Goal: Find specific page/section

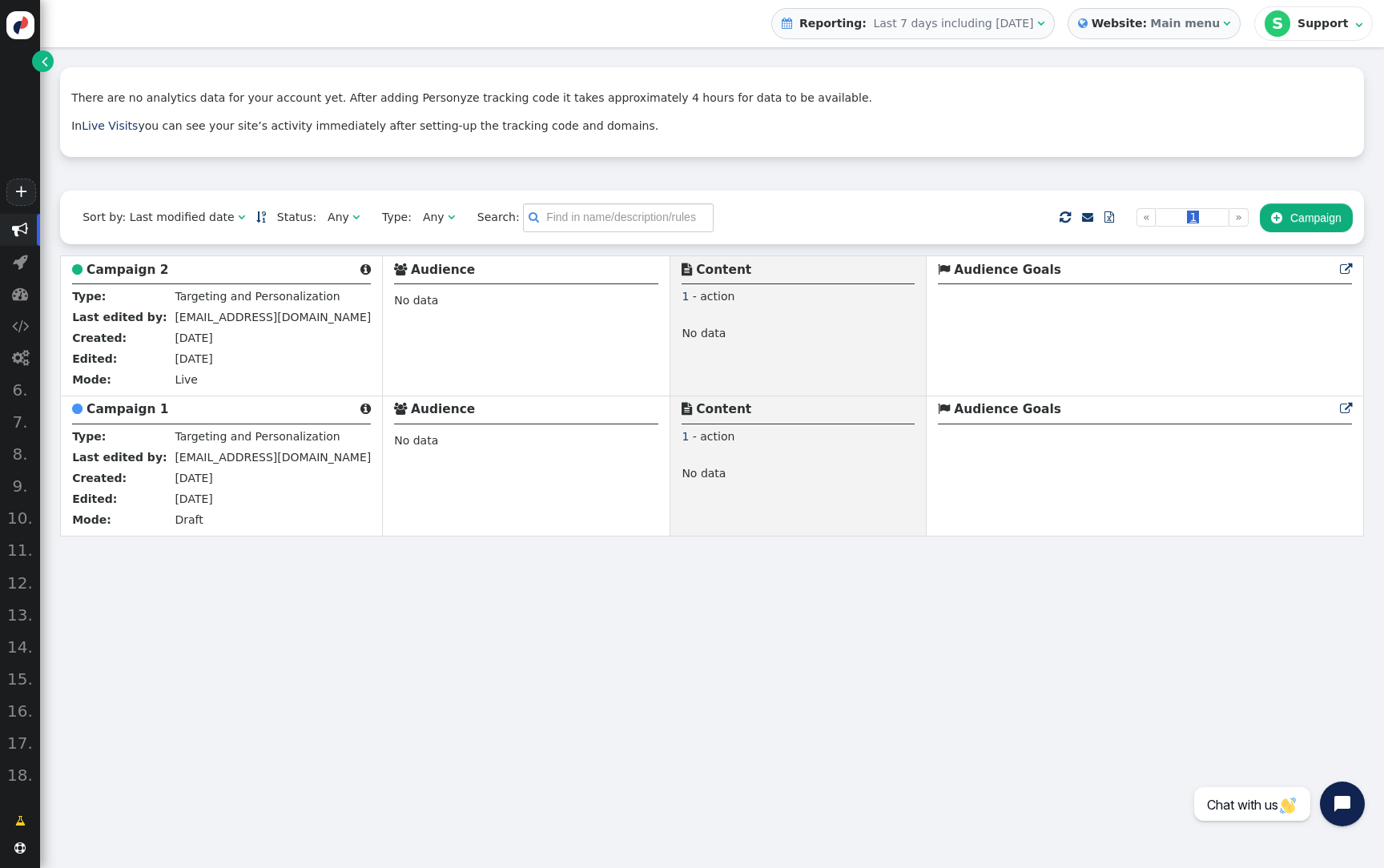
click at [1230, 31] on div "" at bounding box center [1227, 23] width 7 height 17
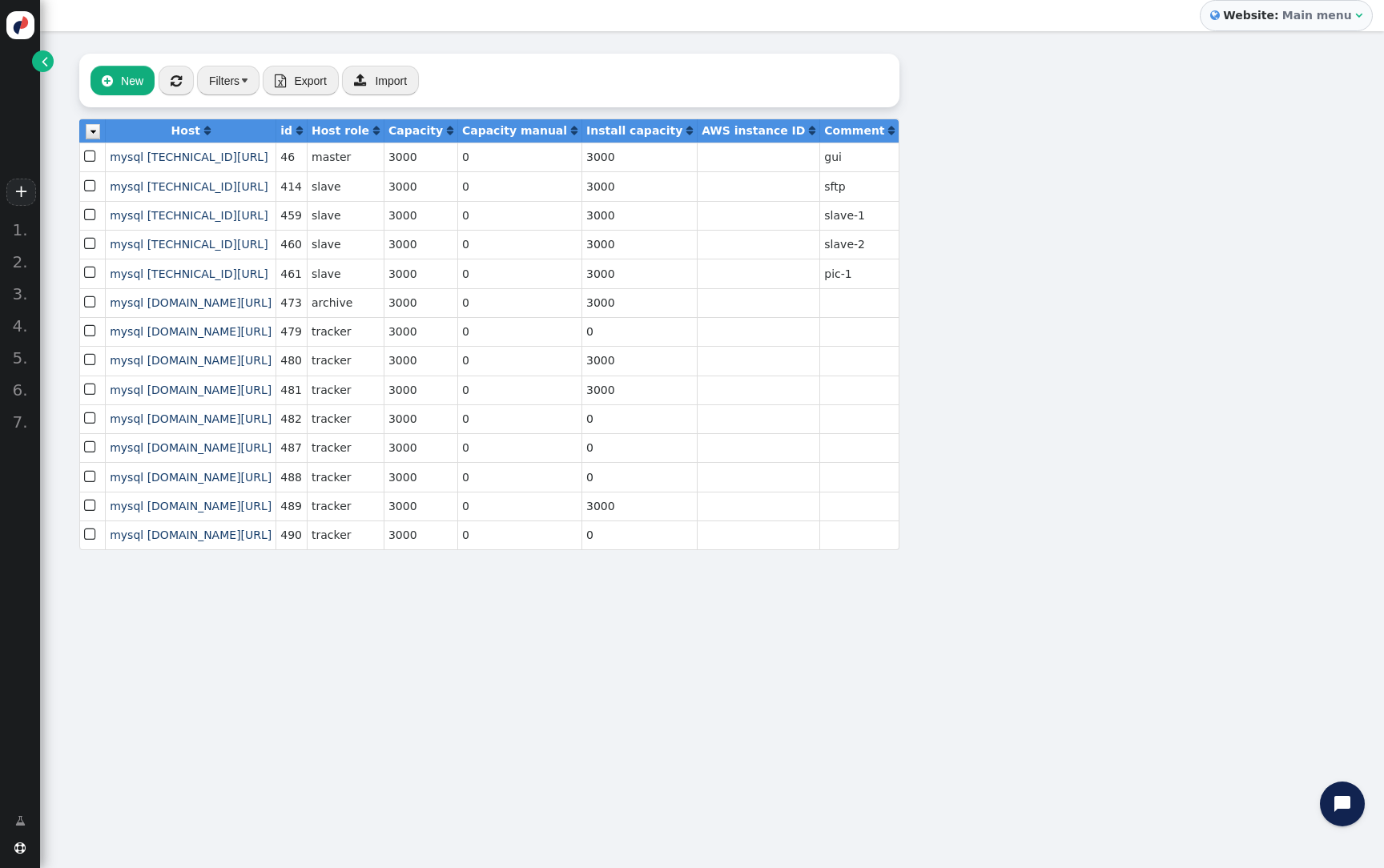
click at [43, 64] on span "" at bounding box center [45, 61] width 6 height 17
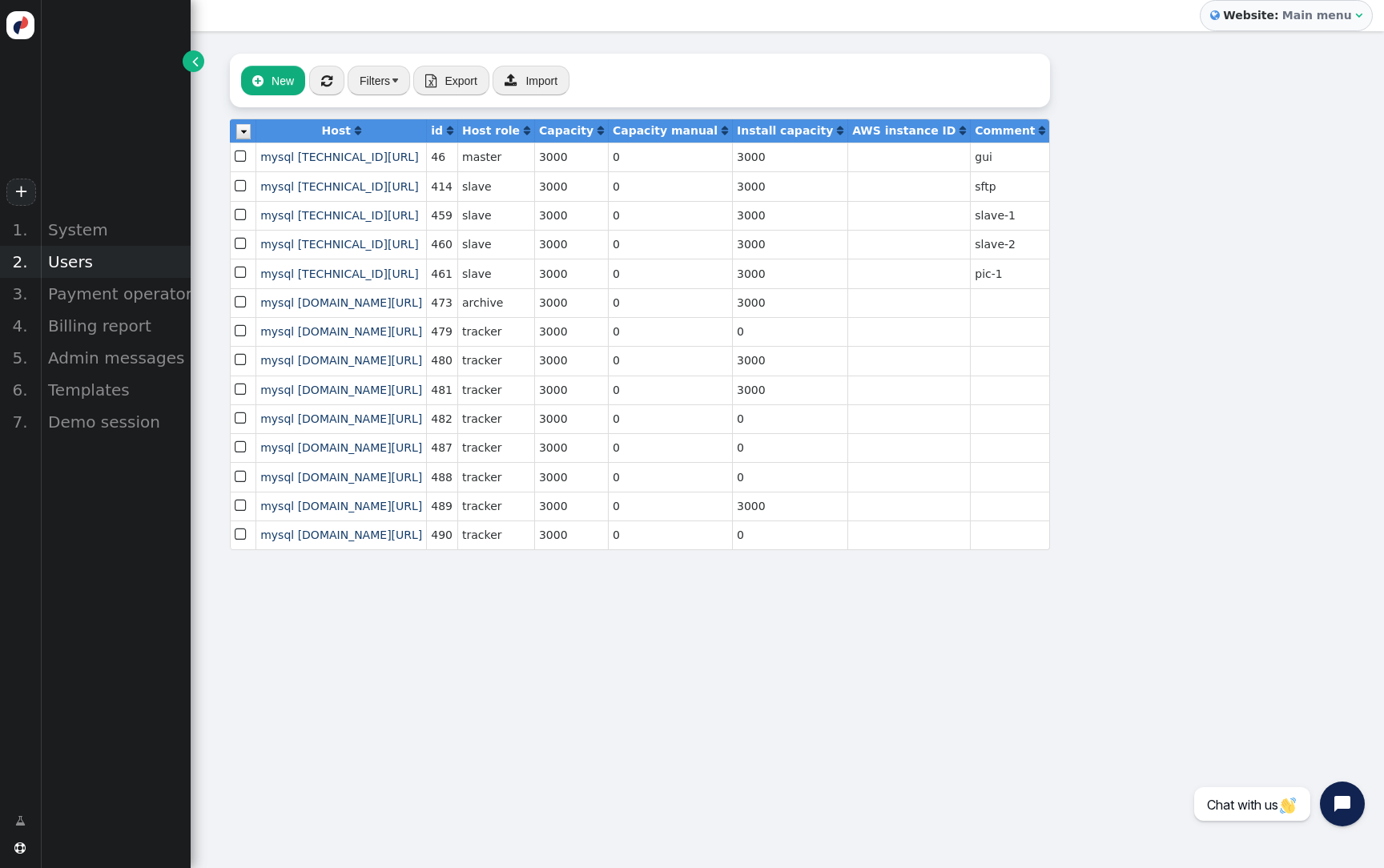
click at [122, 261] on div "Users" at bounding box center [115, 262] width 150 height 32
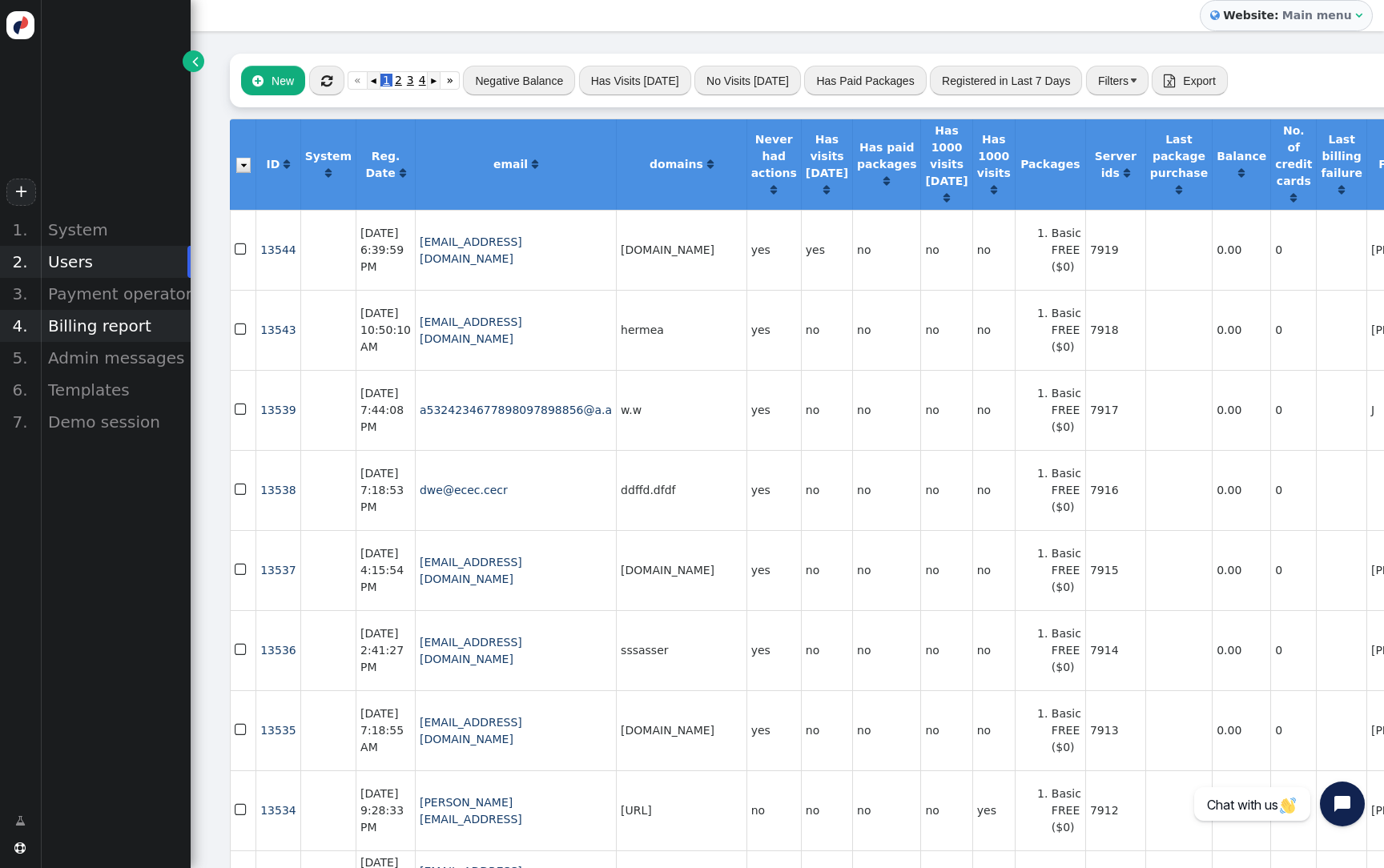
click at [133, 332] on div "Billing report" at bounding box center [115, 326] width 150 height 32
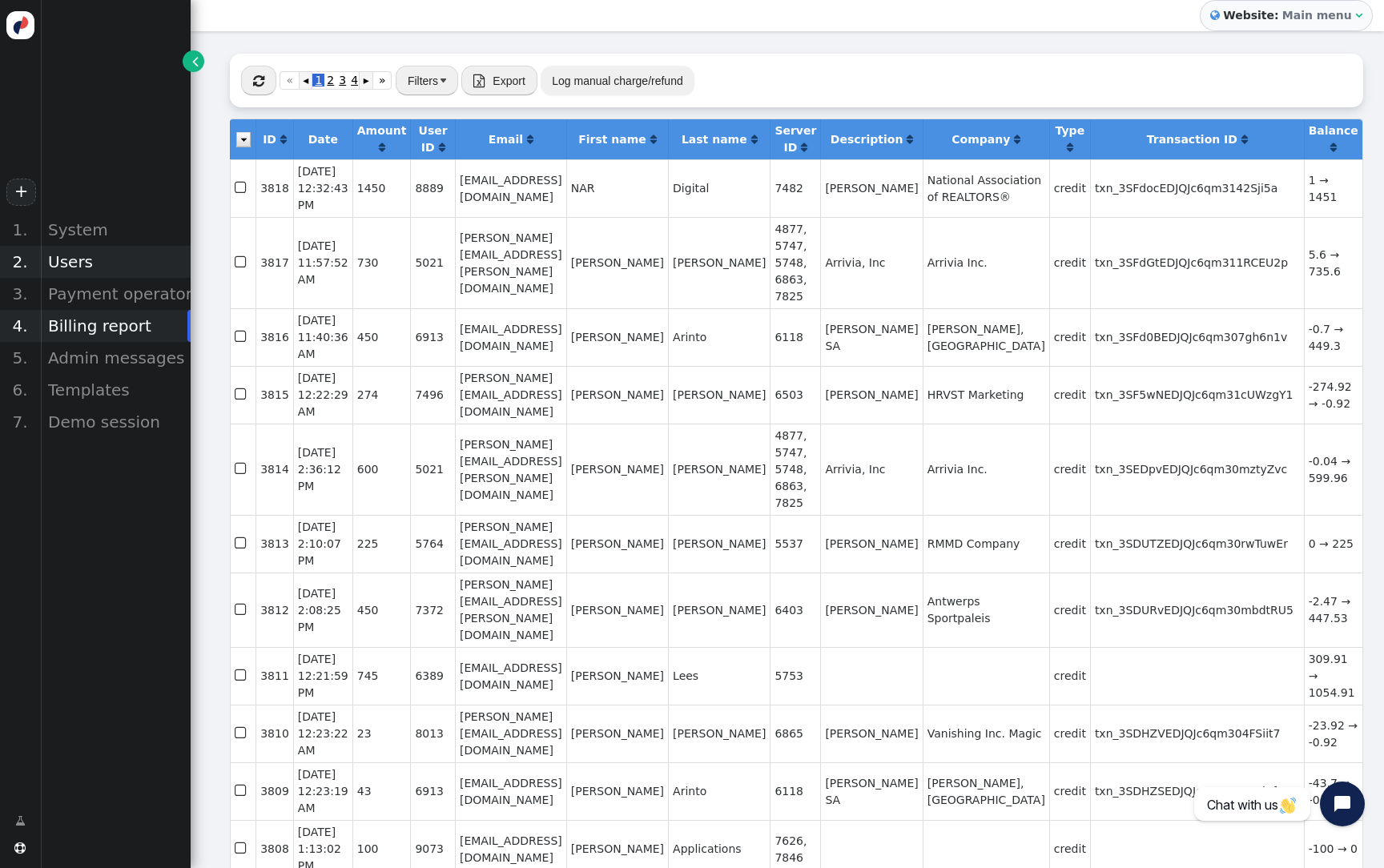
click at [104, 266] on div "Users" at bounding box center [115, 262] width 150 height 32
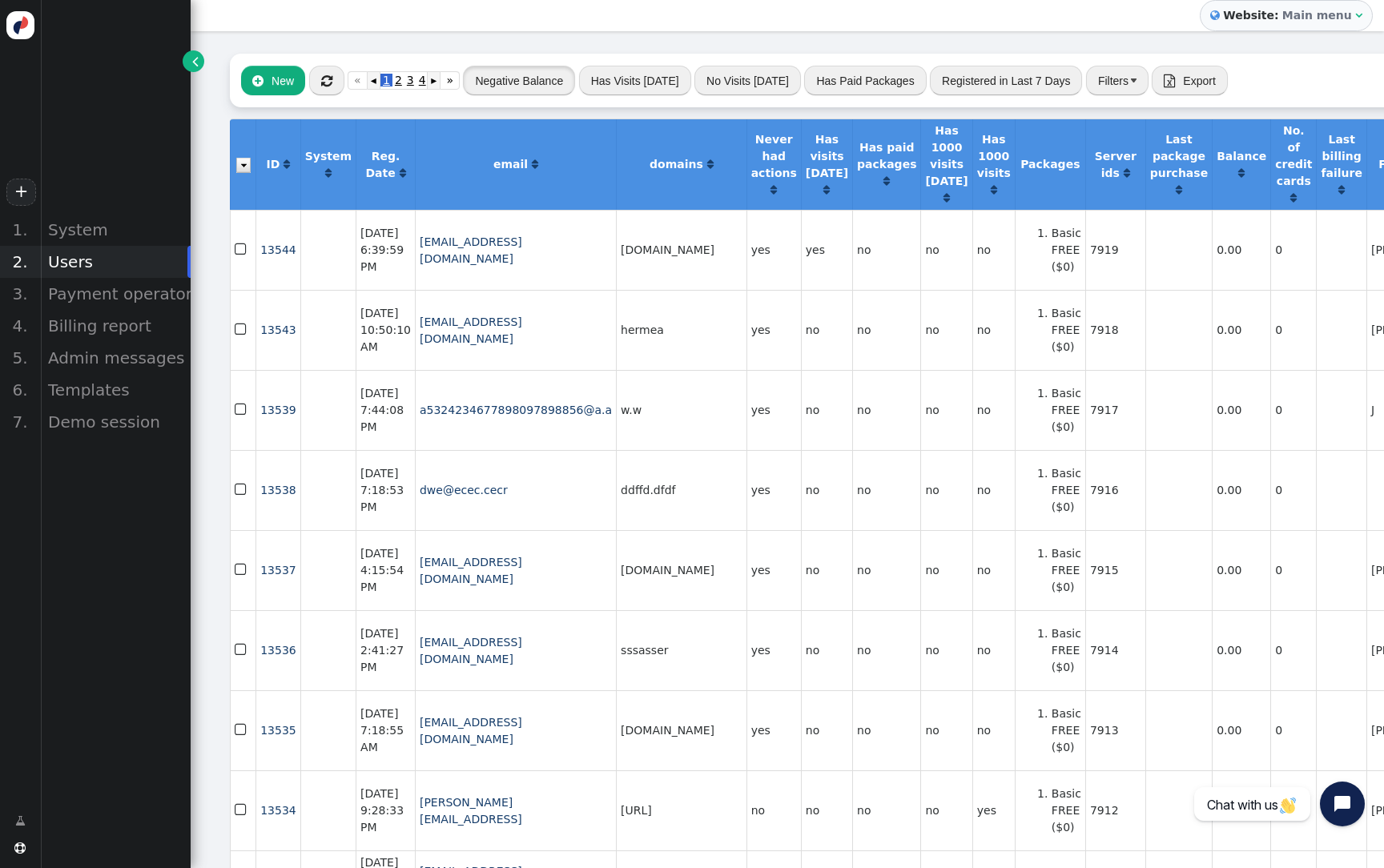
click at [529, 73] on button "Negative Balance" at bounding box center [518, 79] width 112 height 29
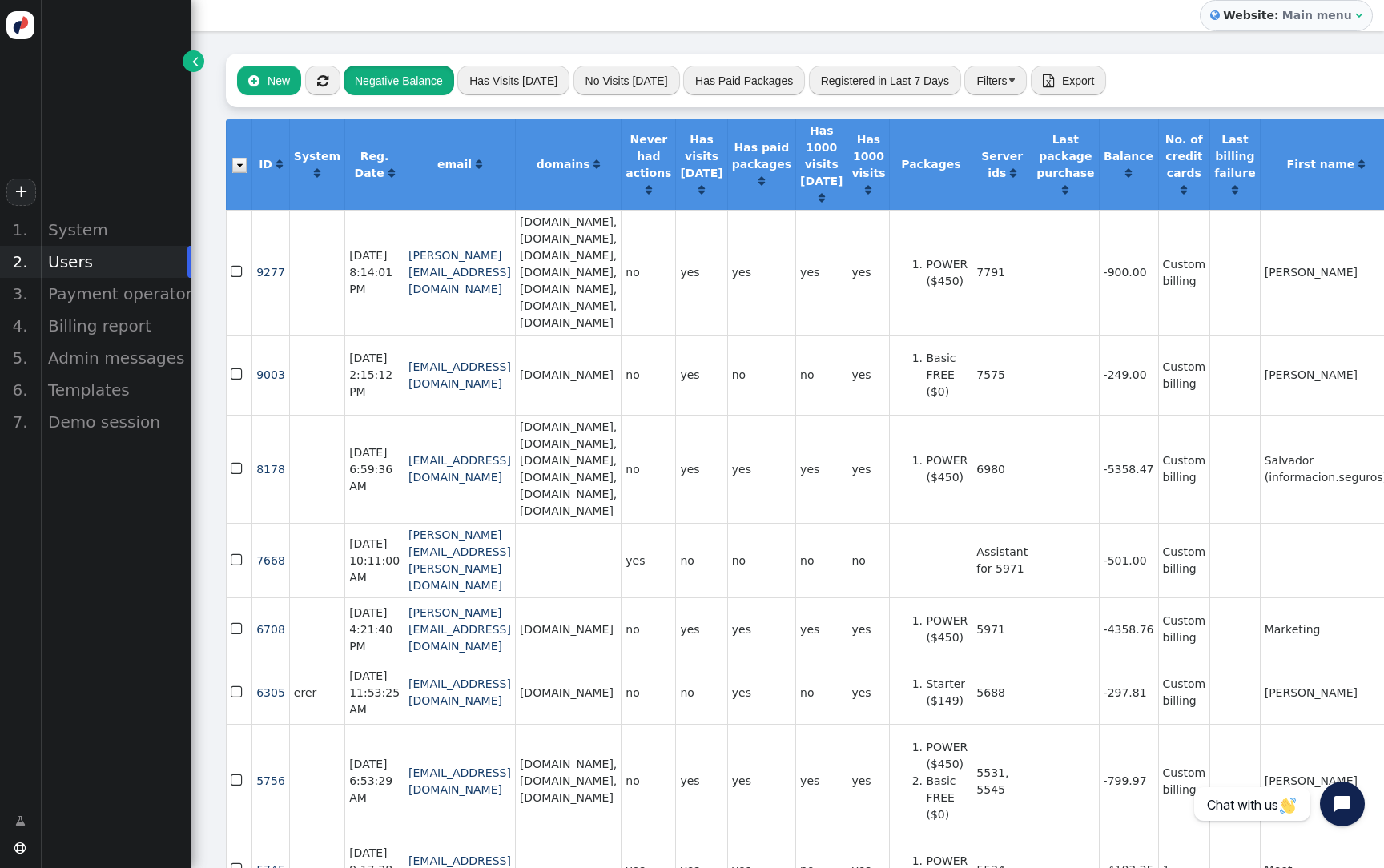
scroll to position [0, 4]
